Goal: Task Accomplishment & Management: Manage account settings

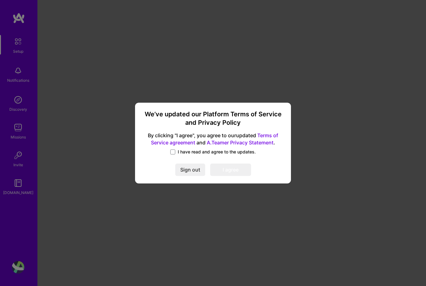
click at [243, 151] on span "I have read and agree to the updates." at bounding box center [217, 152] width 78 height 6
click at [0, 0] on input "I have read and agree to the updates." at bounding box center [0, 0] width 0 height 0
click at [238, 171] on button "I agree" at bounding box center [230, 170] width 41 height 12
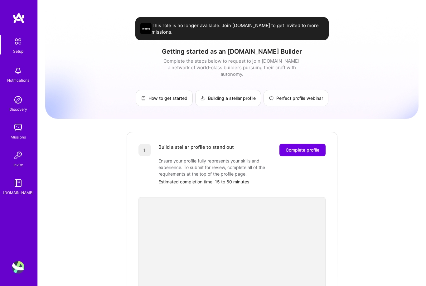
click at [22, 47] on img at bounding box center [18, 41] width 13 height 13
click at [18, 17] on img at bounding box center [18, 17] width 12 height 11
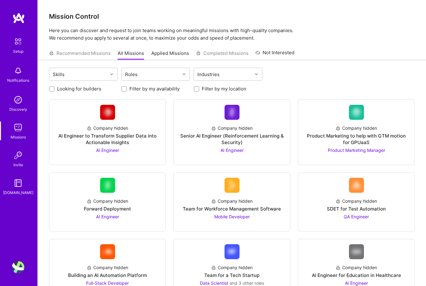
click at [17, 72] on img at bounding box center [18, 71] width 12 height 12
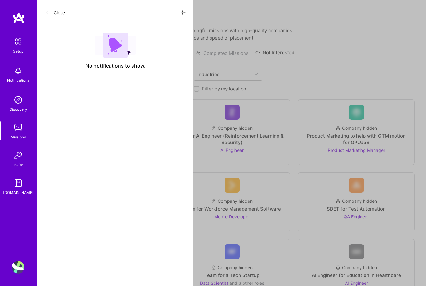
click at [16, 100] on img at bounding box center [18, 100] width 12 height 12
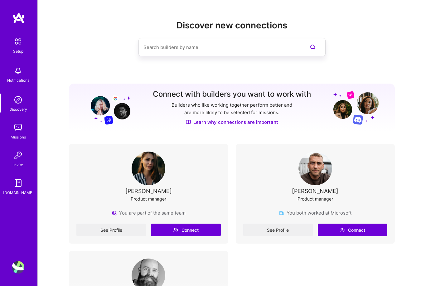
click at [18, 187] on img at bounding box center [18, 183] width 12 height 12
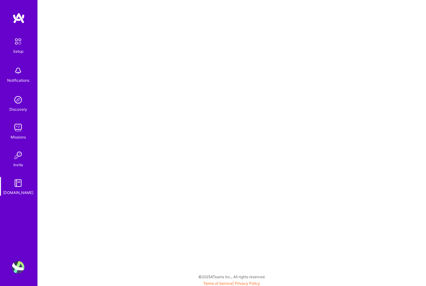
click at [15, 266] on img at bounding box center [18, 267] width 12 height 12
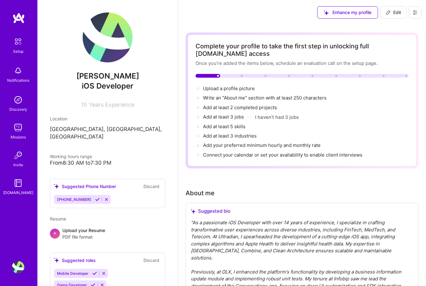
click at [88, 81] on div "iOS Developer" at bounding box center [107, 86] width 115 height 11
click at [397, 15] on span "Edit" at bounding box center [393, 12] width 15 height 6
select select "US"
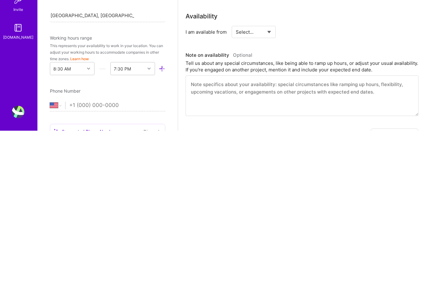
scroll to position [206, 0]
click at [394, 180] on div "I am available from Select... Right Now Future Date Not Available" at bounding box center [301, 186] width 233 height 12
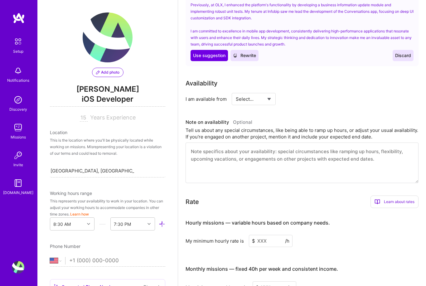
scroll to position [329, 0]
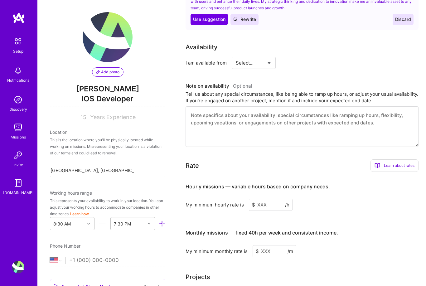
click at [267, 64] on select "Select... Right Now Future Date Not Available" at bounding box center [254, 63] width 36 height 16
select select "Right Now"
click at [304, 67] on input at bounding box center [310, 63] width 37 height 12
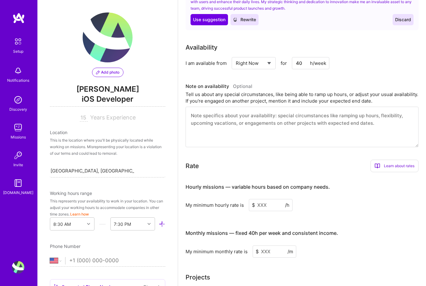
type input "40"
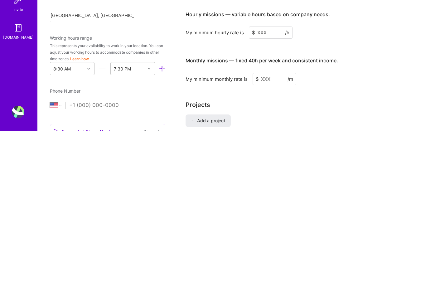
scroll to position [368, 0]
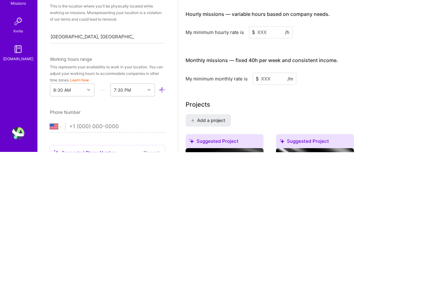
click at [268, 160] on input at bounding box center [271, 166] width 44 height 12
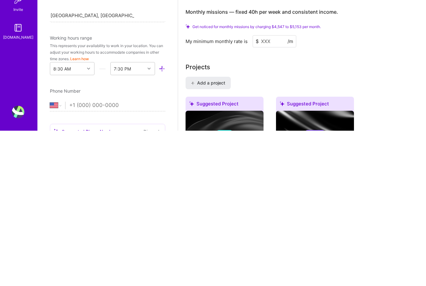
scroll to position [396, 0]
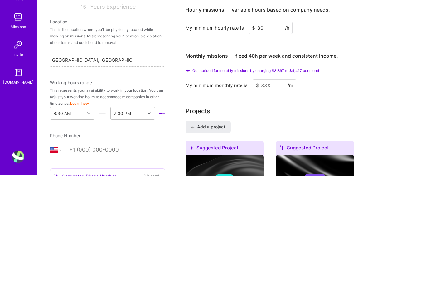
type input "30"
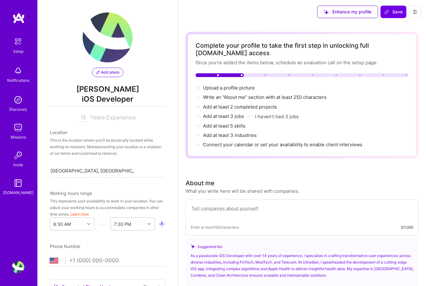
scroll to position [0, 0]
type input "4200"
click at [85, 74] on div "Add photo" at bounding box center [108, 72] width 50 height 9
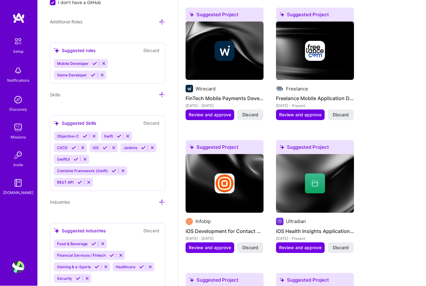
scroll to position [751, 0]
click at [22, 47] on img at bounding box center [18, 41] width 13 height 13
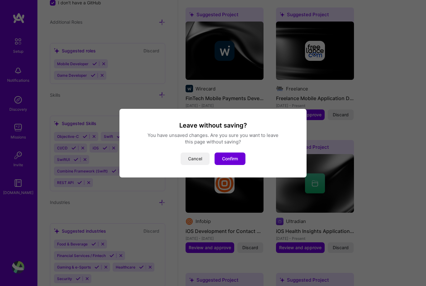
click at [197, 162] on button "Cancel" at bounding box center [194, 158] width 29 height 12
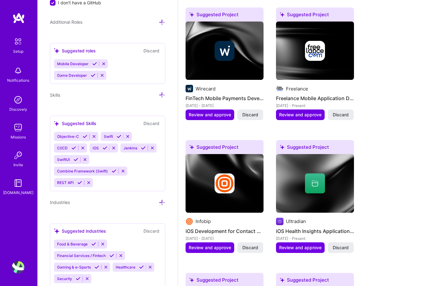
click at [19, 23] on img at bounding box center [18, 17] width 12 height 11
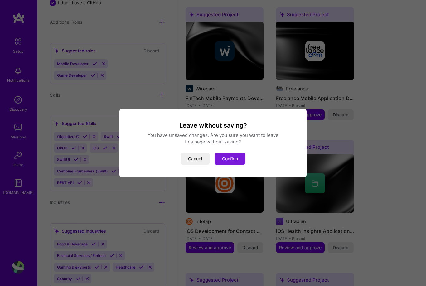
click at [233, 165] on button "Confirm" at bounding box center [229, 158] width 31 height 12
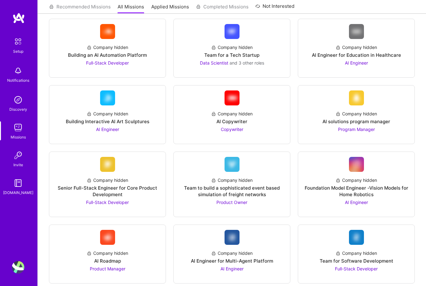
scroll to position [218, 0]
